Goal: Navigation & Orientation: Find specific page/section

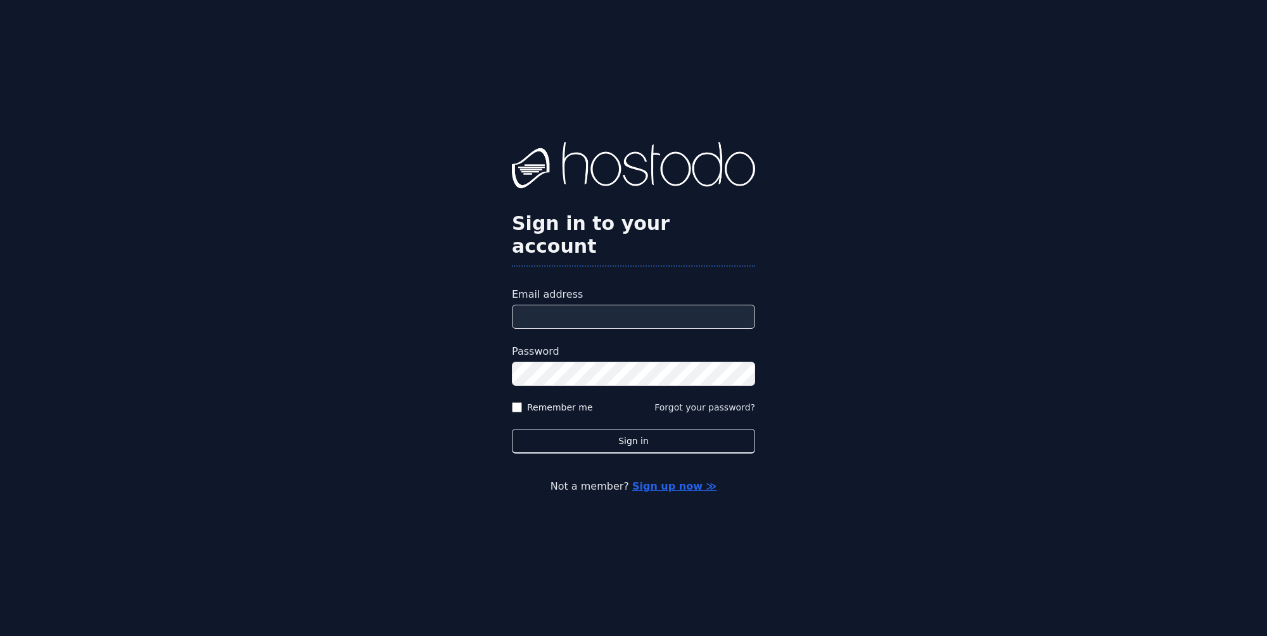
click at [597, 316] on input "Email address" at bounding box center [633, 317] width 243 height 24
type input "**********"
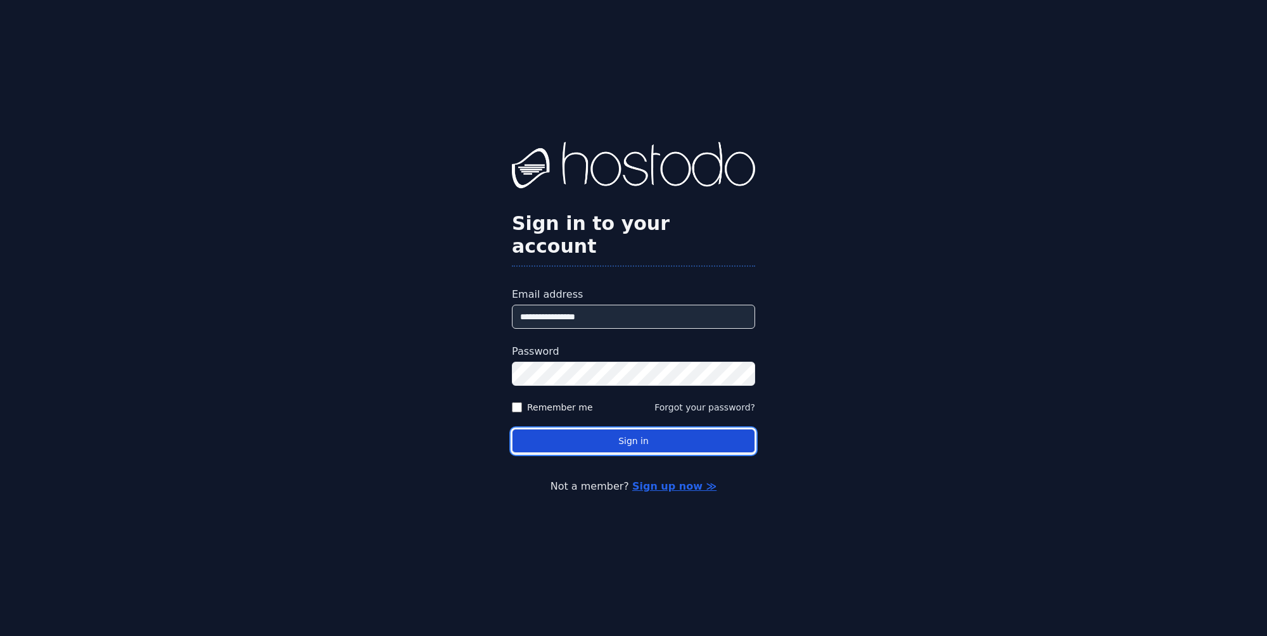
click at [582, 429] on button "Sign in" at bounding box center [633, 441] width 243 height 25
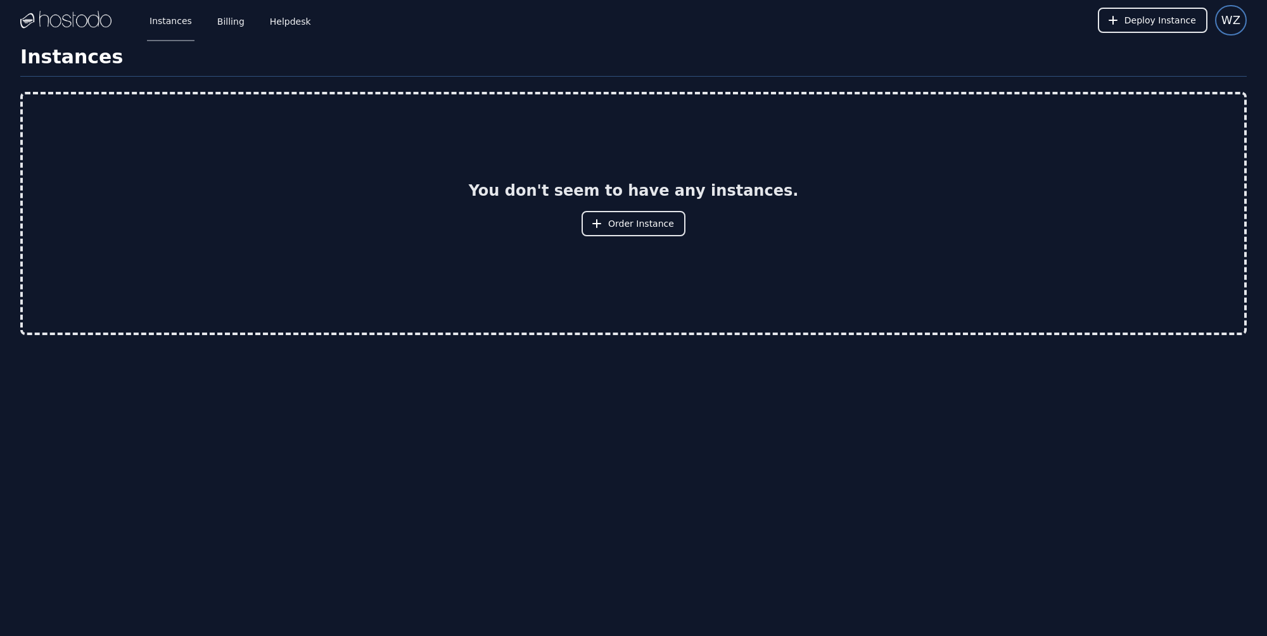
click at [1242, 25] on button "WZ" at bounding box center [1231, 20] width 32 height 30
click at [197, 18] on div "Instances Billing Helpdesk" at bounding box center [220, 20] width 187 height 42
click at [223, 18] on link "Billing" at bounding box center [231, 20] width 32 height 42
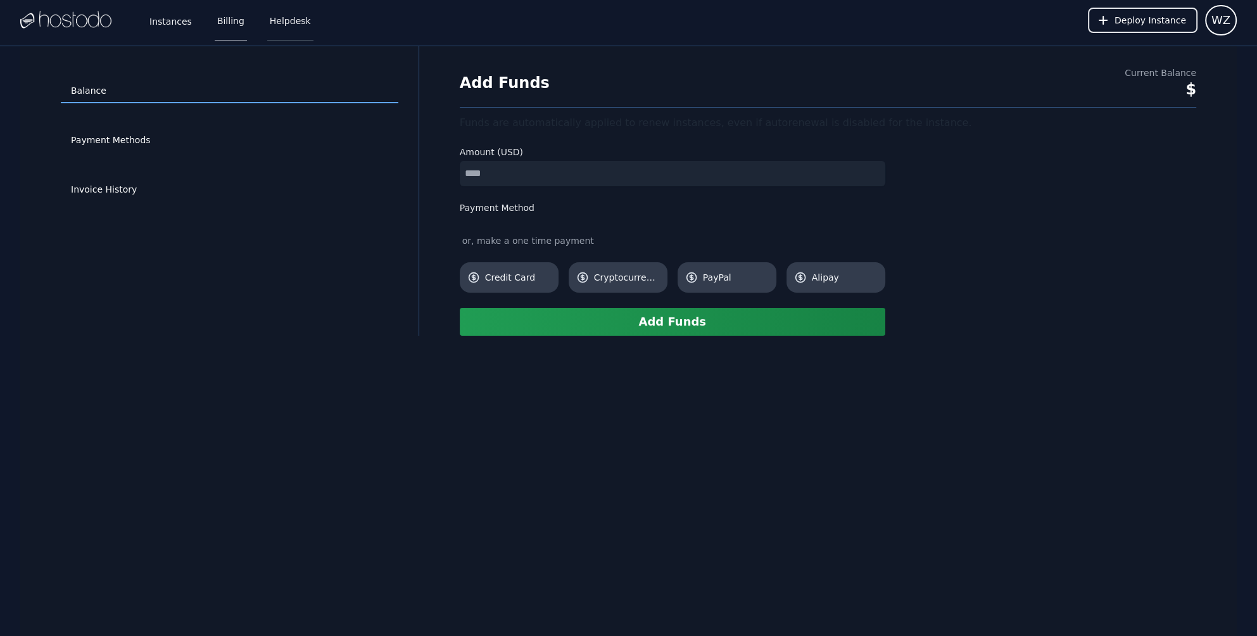
click at [279, 23] on link "Helpdesk" at bounding box center [290, 20] width 46 height 42
